Goal: Find specific page/section: Find specific page/section

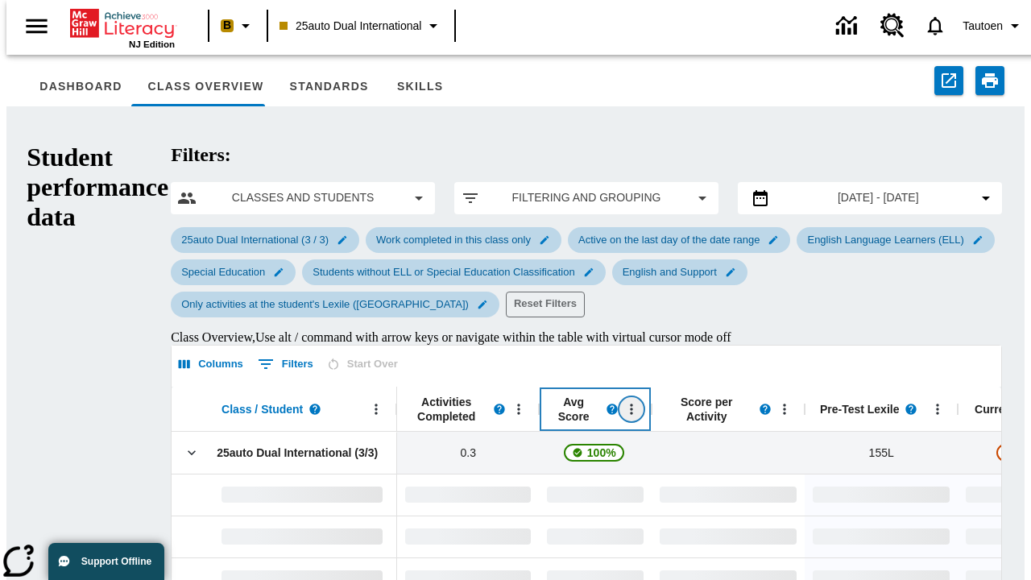
click at [631, 404] on icon "Open Menu" at bounding box center [632, 409] width 2 height 10
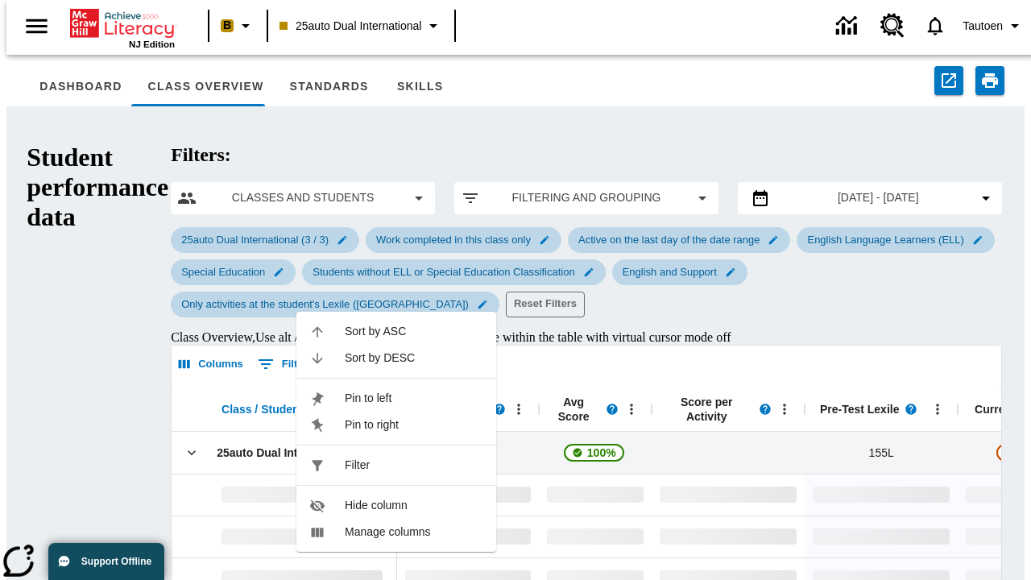
scroll to position [261, 0]
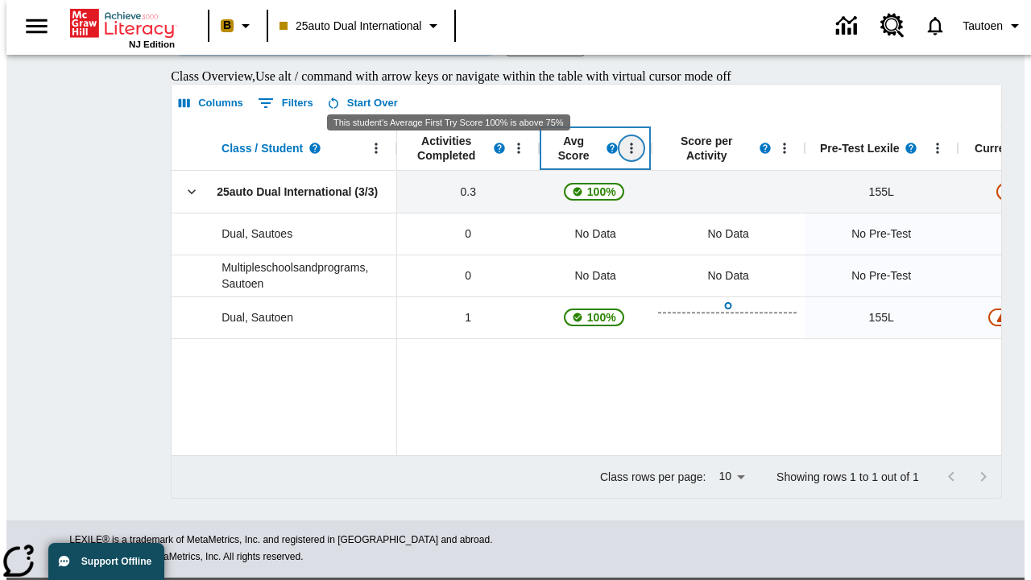
click at [631, 153] on icon "Avg Score, Open Menu," at bounding box center [632, 148] width 2 height 10
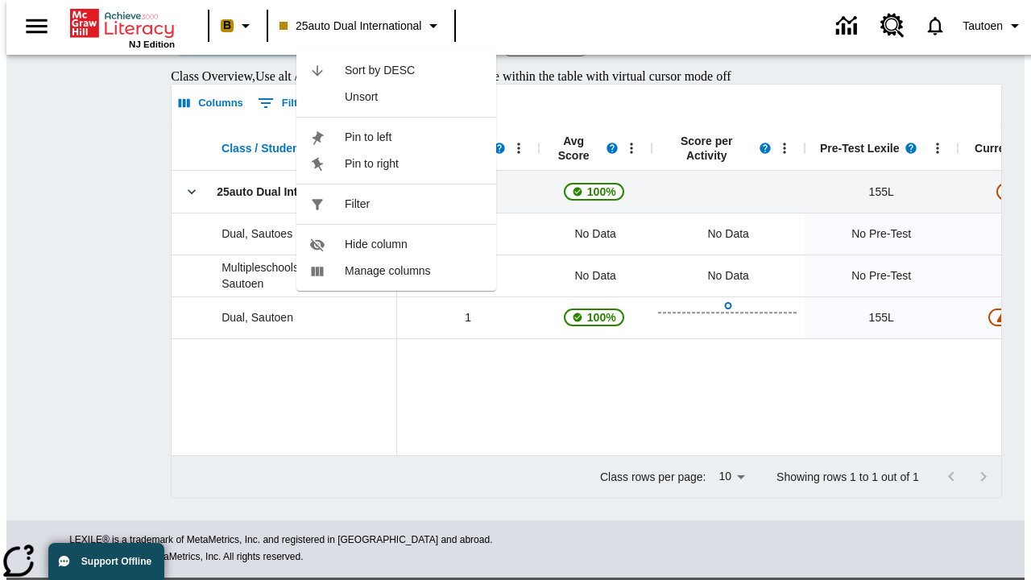
scroll to position [0, 0]
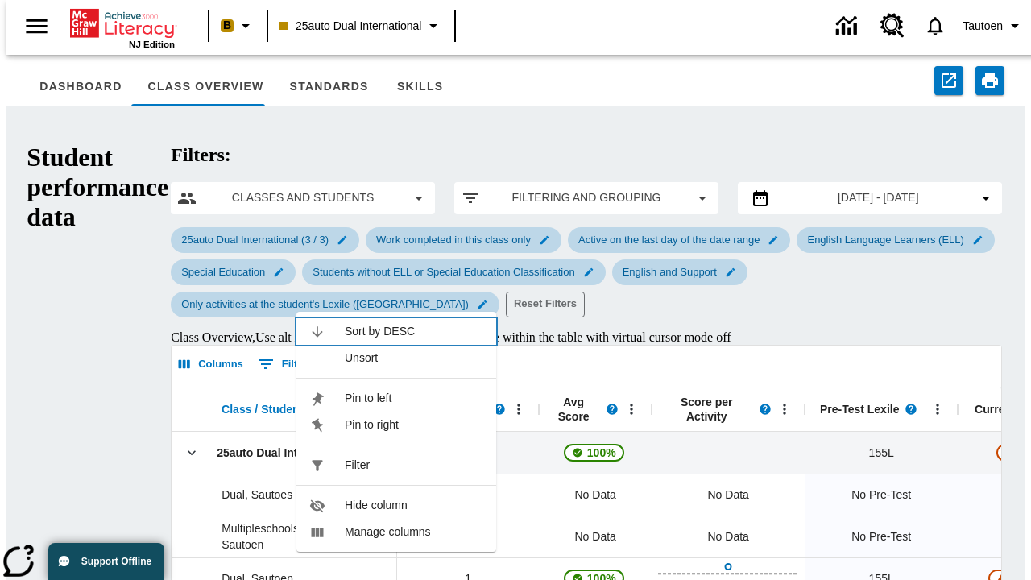
click at [414, 323] on span "Sort by DESC" at bounding box center [414, 331] width 139 height 17
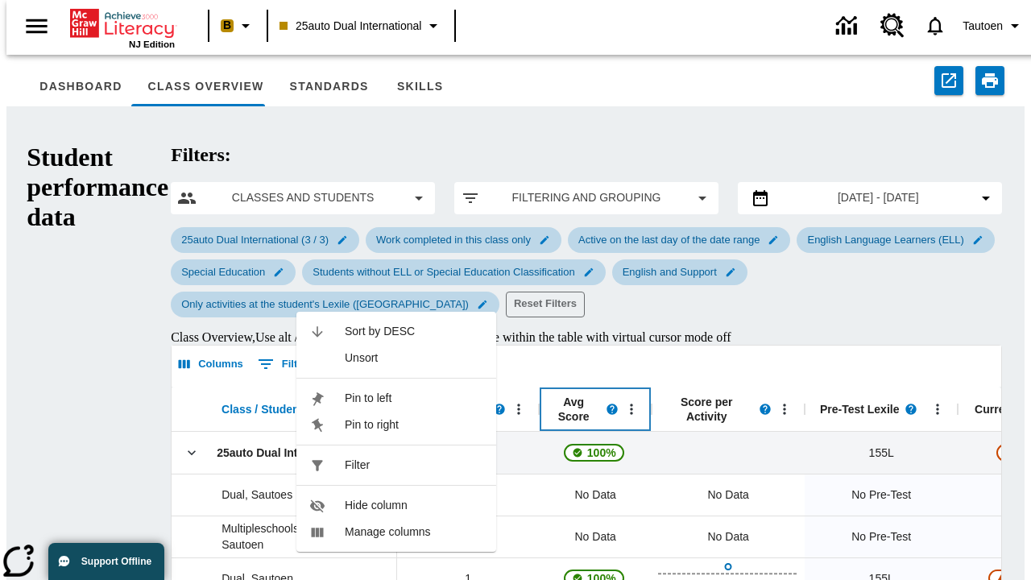
scroll to position [261, 0]
